Goal: Transaction & Acquisition: Purchase product/service

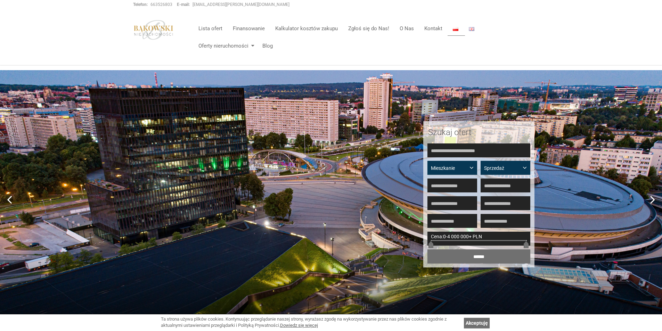
scroll to position [278, 0]
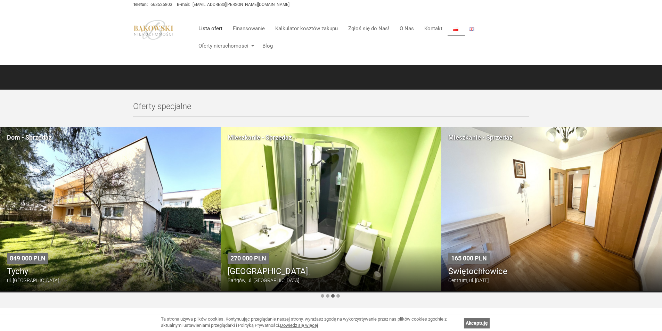
click at [215, 28] on link "Lista ofert" at bounding box center [210, 29] width 34 height 14
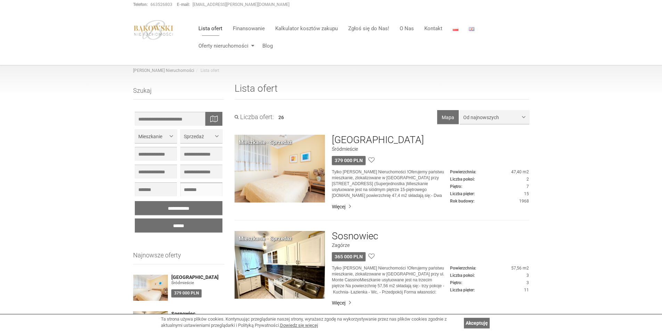
click at [195, 187] on input "text" at bounding box center [201, 189] width 42 height 14
type input "******"
click at [192, 223] on input "******" at bounding box center [179, 226] width 88 height 14
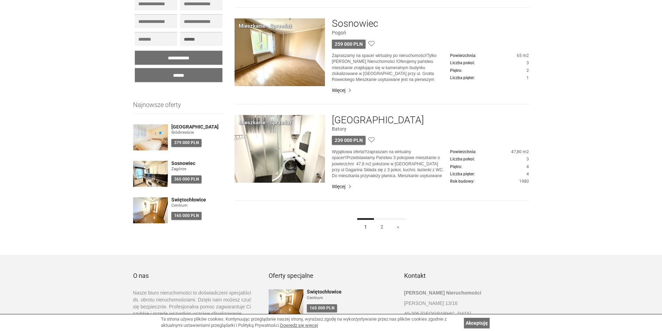
scroll to position [521, 0]
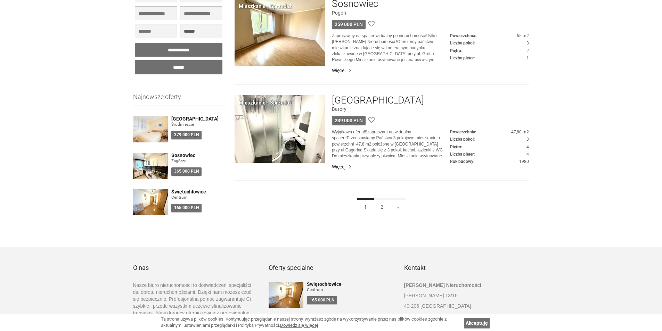
click at [301, 139] on img at bounding box center [280, 129] width 90 height 68
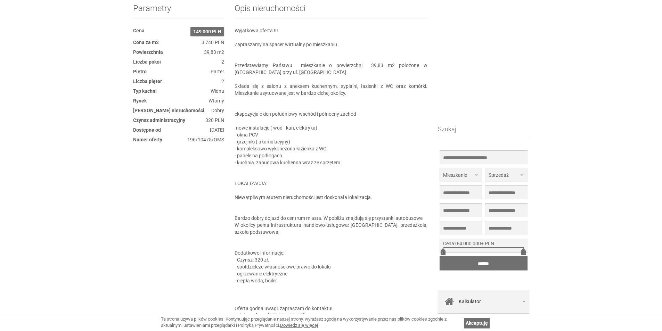
scroll to position [417, 0]
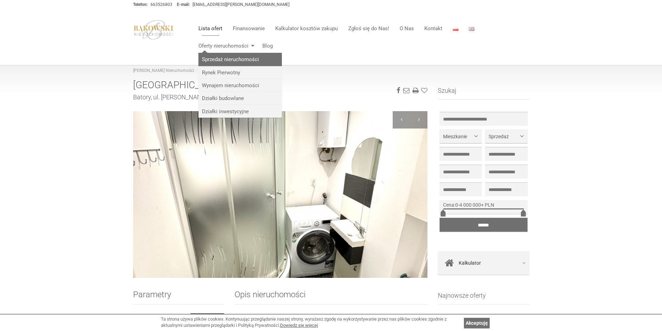
click at [249, 63] on link "Sprzedaż nieruchomości" at bounding box center [239, 59] width 83 height 13
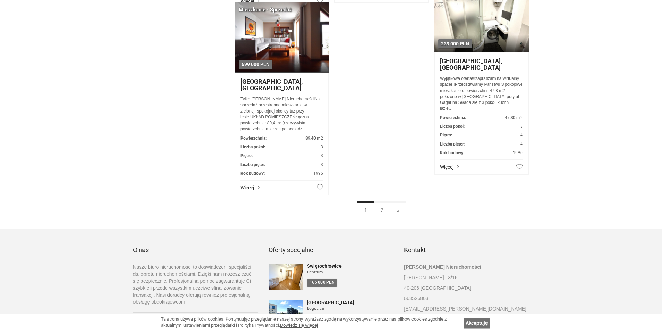
scroll to position [1537, 0]
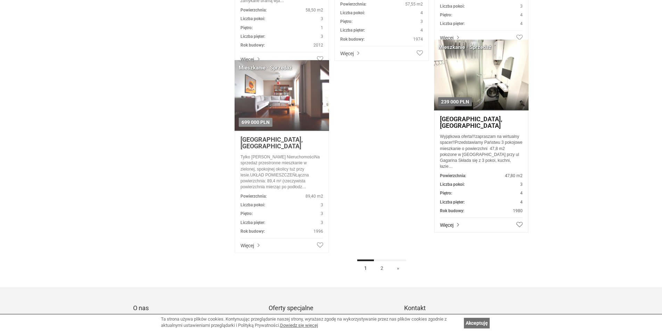
click at [450, 152] on p "Wyjątkowa oferta!!!zapraszam na wirtualny spacer!!Przedstawiamy Państwu 3 pokoj…" at bounding box center [481, 152] width 83 height 36
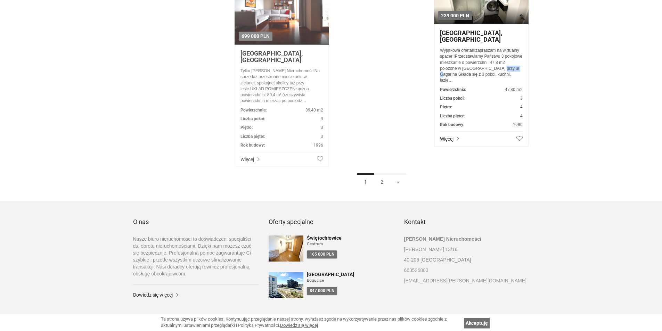
scroll to position [1503, 0]
